Goal: Information Seeking & Learning: Learn about a topic

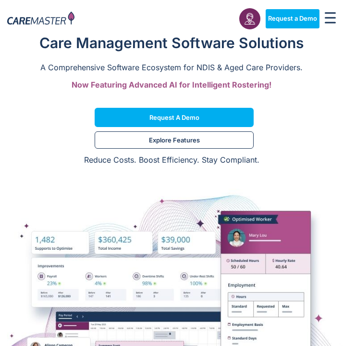
click at [327, 22] on icon "Menu Toggle" at bounding box center [330, 18] width 11 height 12
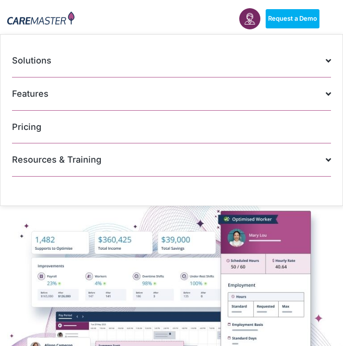
click at [310, 130] on link "Pricing" at bounding box center [171, 127] width 319 height 33
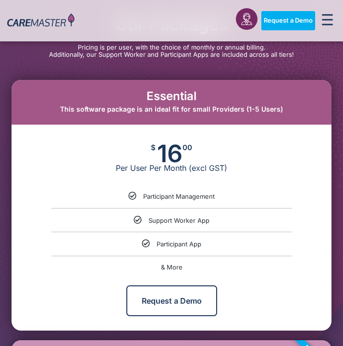
scroll to position [518, 0]
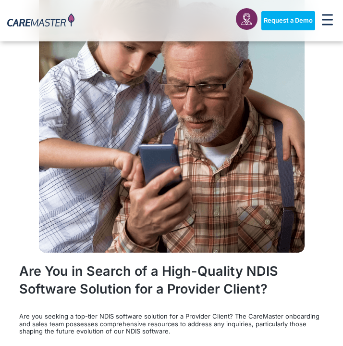
scroll to position [1682, 0]
click at [243, 18] on icon at bounding box center [247, 19] width 12 height 12
